Goal: Communication & Community: Answer question/provide support

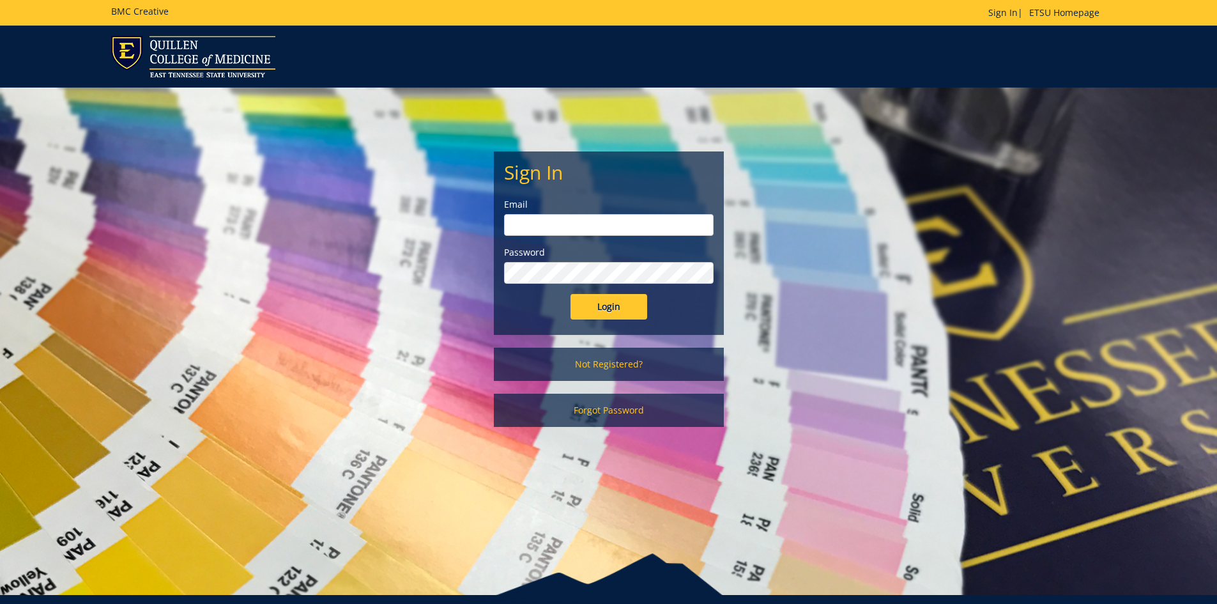
type input "[EMAIL_ADDRESS][DOMAIN_NAME]"
click at [616, 307] on input "Login" at bounding box center [609, 307] width 77 height 26
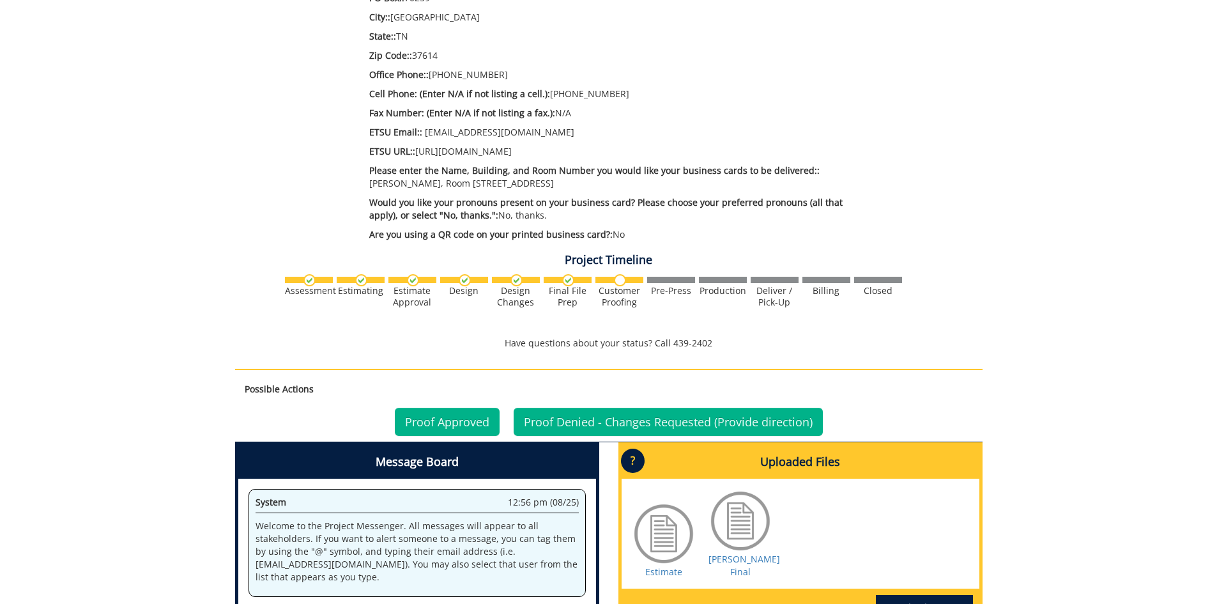
scroll to position [767, 0]
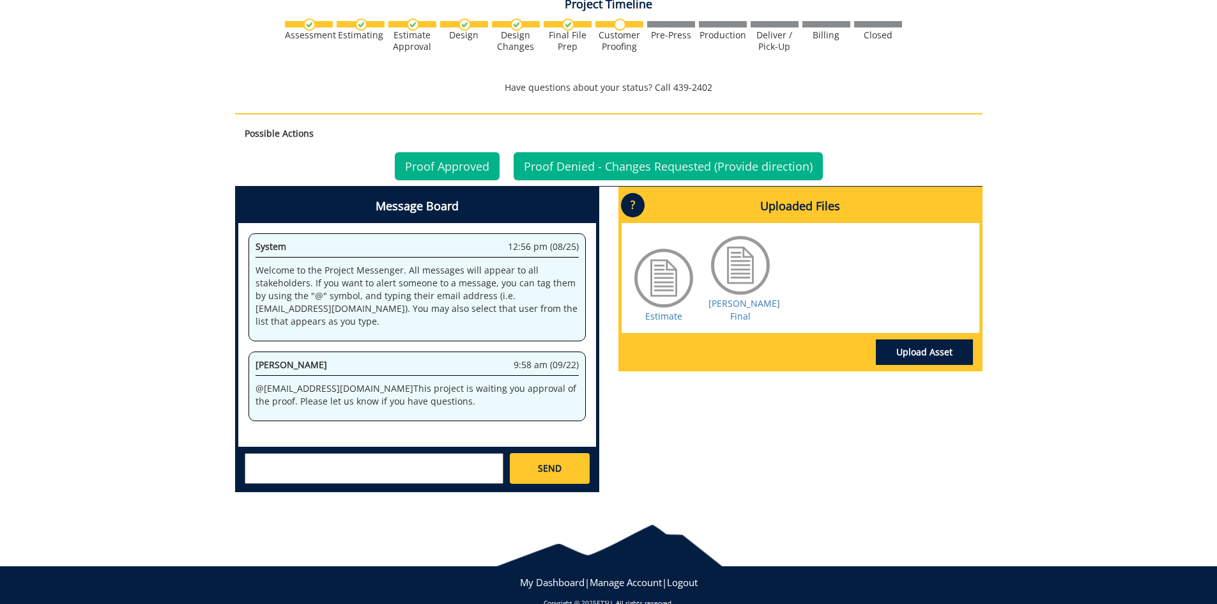
click at [410, 401] on p "@ [EMAIL_ADDRESS][DOMAIN_NAME] This project is waiting you approval of the proo…" at bounding box center [417, 395] width 323 height 26
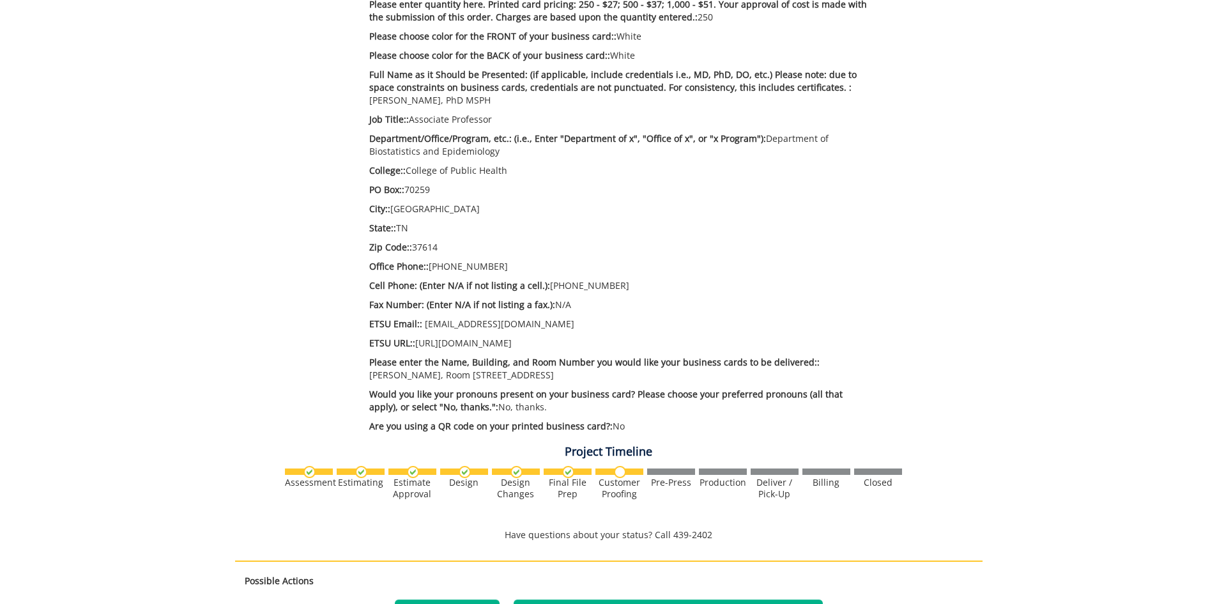
scroll to position [0, 0]
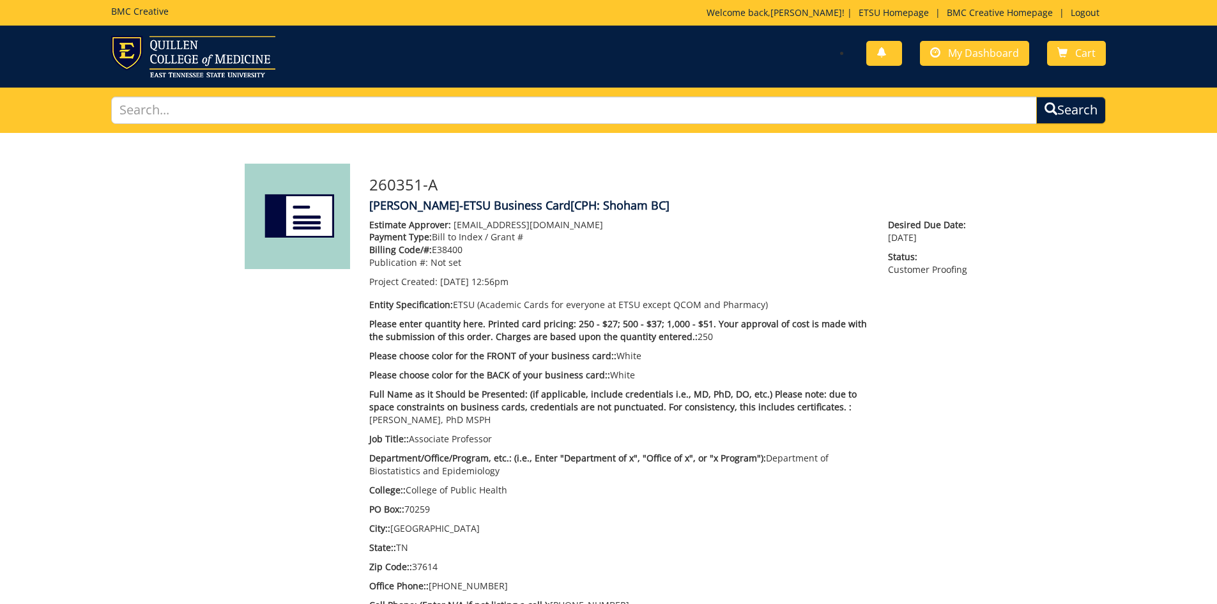
click at [317, 215] on img at bounding box center [297, 216] width 105 height 105
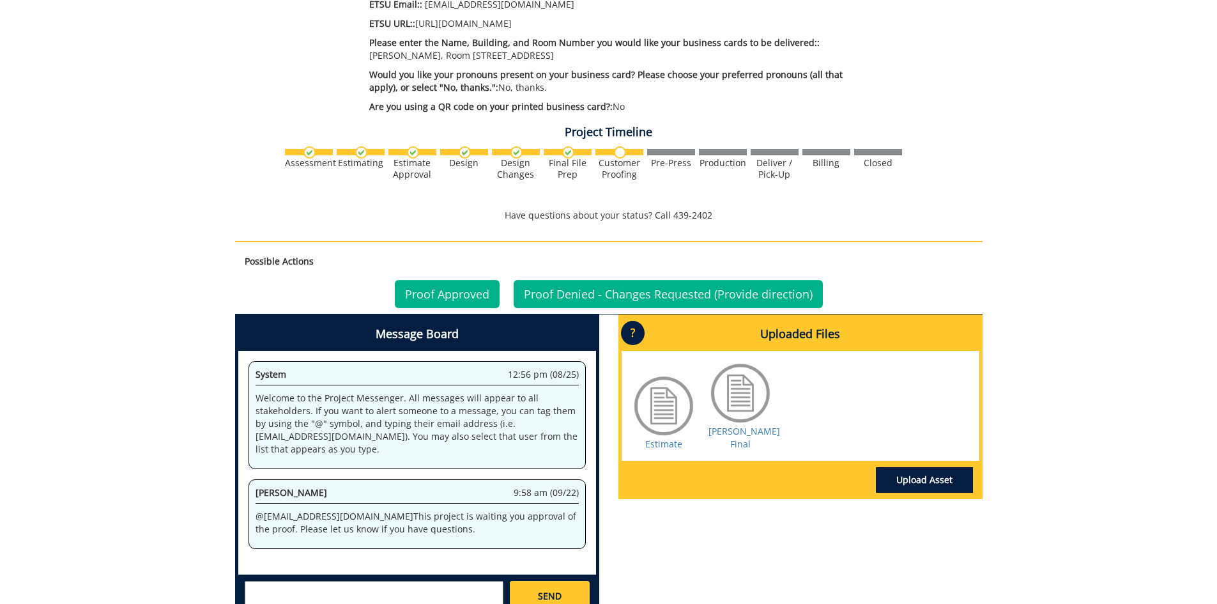
scroll to position [767, 0]
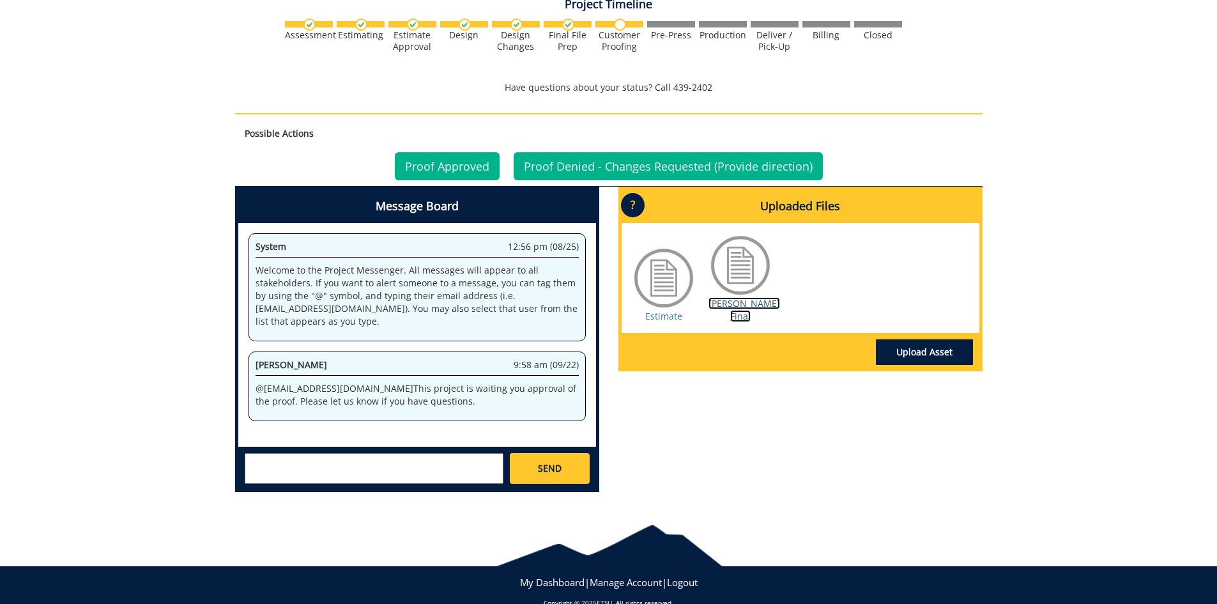
click at [739, 311] on link "Adams BC Final" at bounding box center [745, 309] width 72 height 25
click at [666, 315] on link "Estimate" at bounding box center [663, 316] width 37 height 12
click at [410, 466] on textarea at bounding box center [374, 468] width 259 height 31
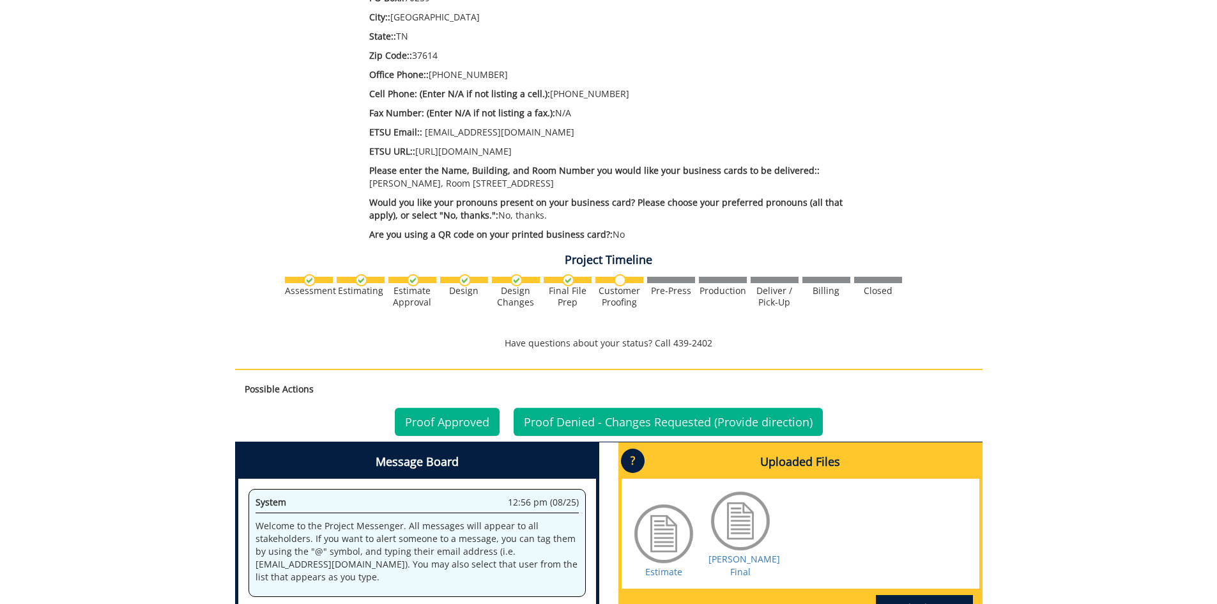
scroll to position [789, 0]
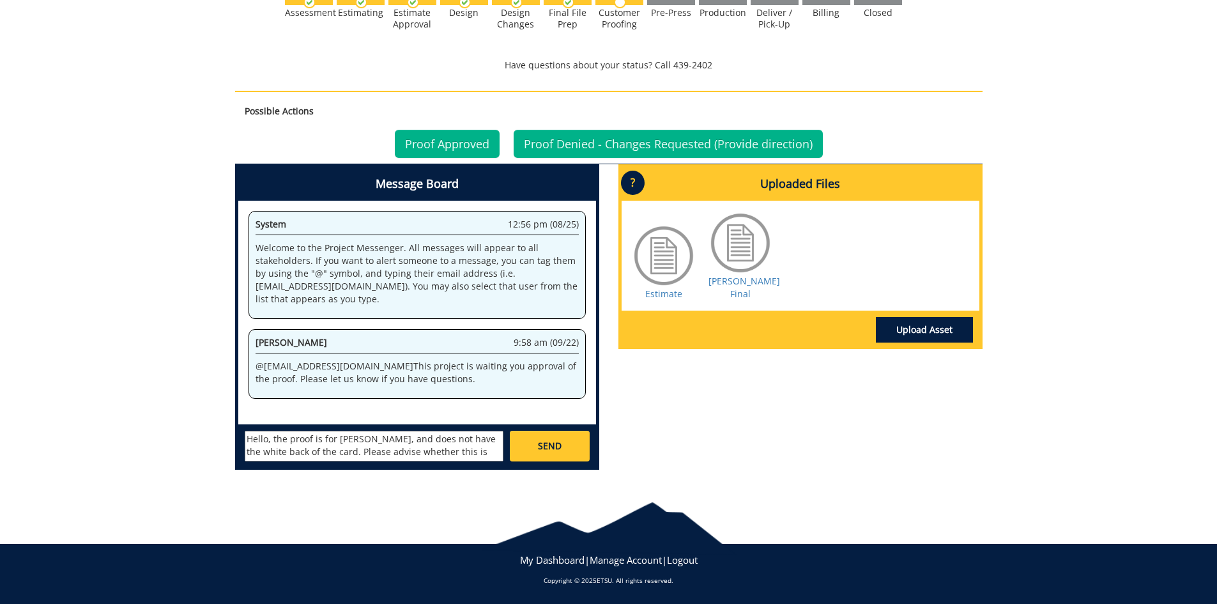
click at [288, 450] on textarea "Hello, the proof is for Marcus Adams, and does not have the white back of the c…" at bounding box center [374, 446] width 259 height 31
type textarea "Hello, the proof is for Marcus Adams, and does not have the white front and bac…"
click at [549, 451] on span "SEND" at bounding box center [550, 446] width 24 height 13
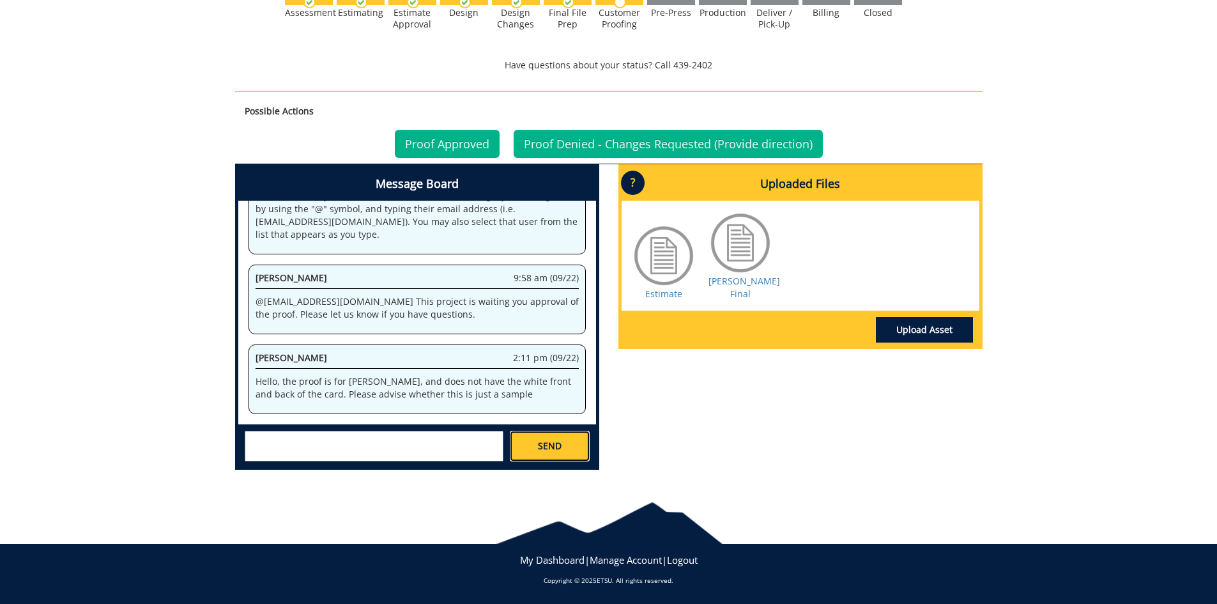
scroll to position [15074, 0]
